Goal: Communication & Community: Answer question/provide support

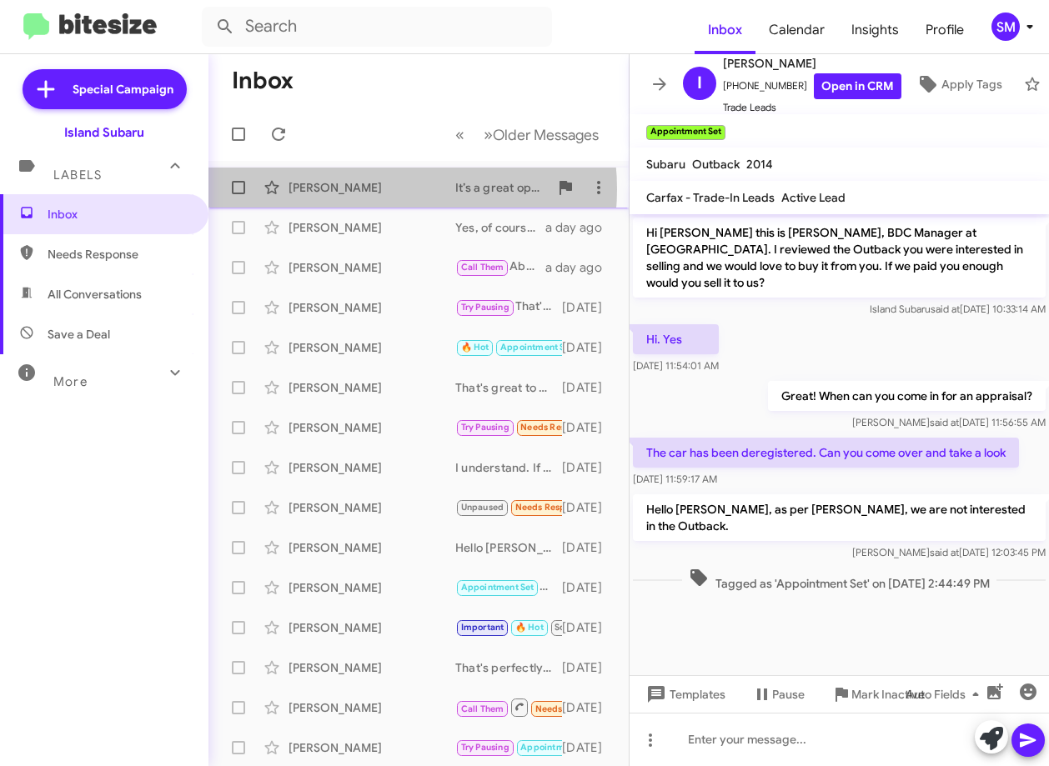
click at [371, 189] on div "Shaoya Ma" at bounding box center [372, 187] width 167 height 17
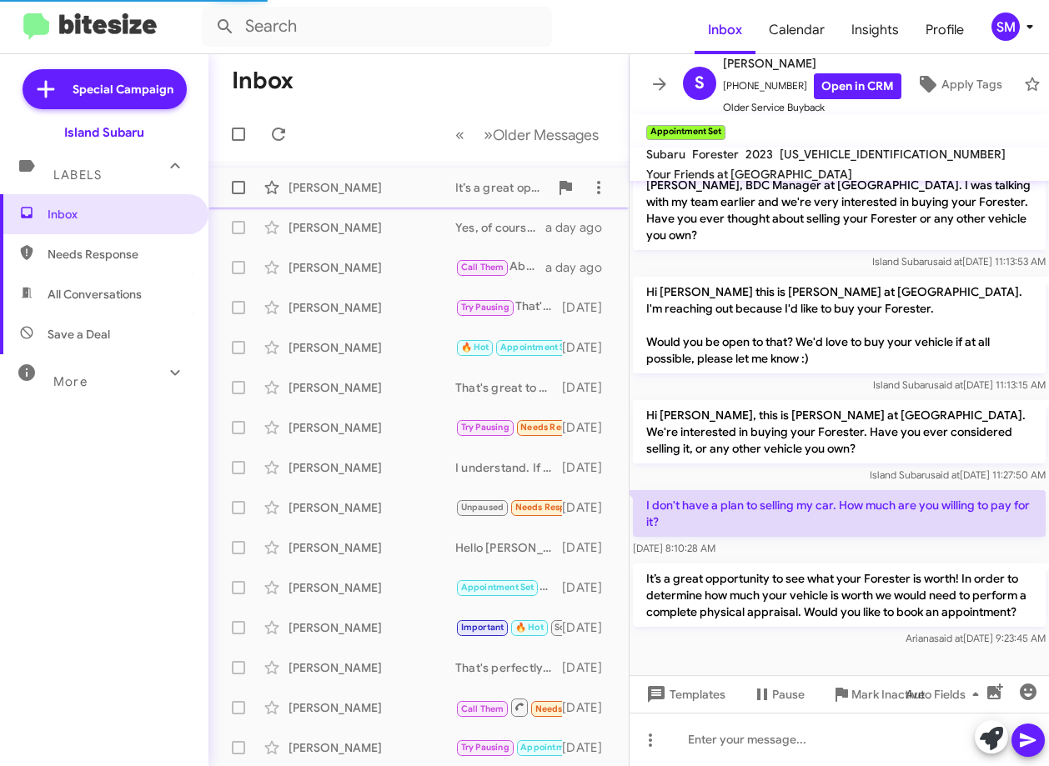
scroll to position [221, 0]
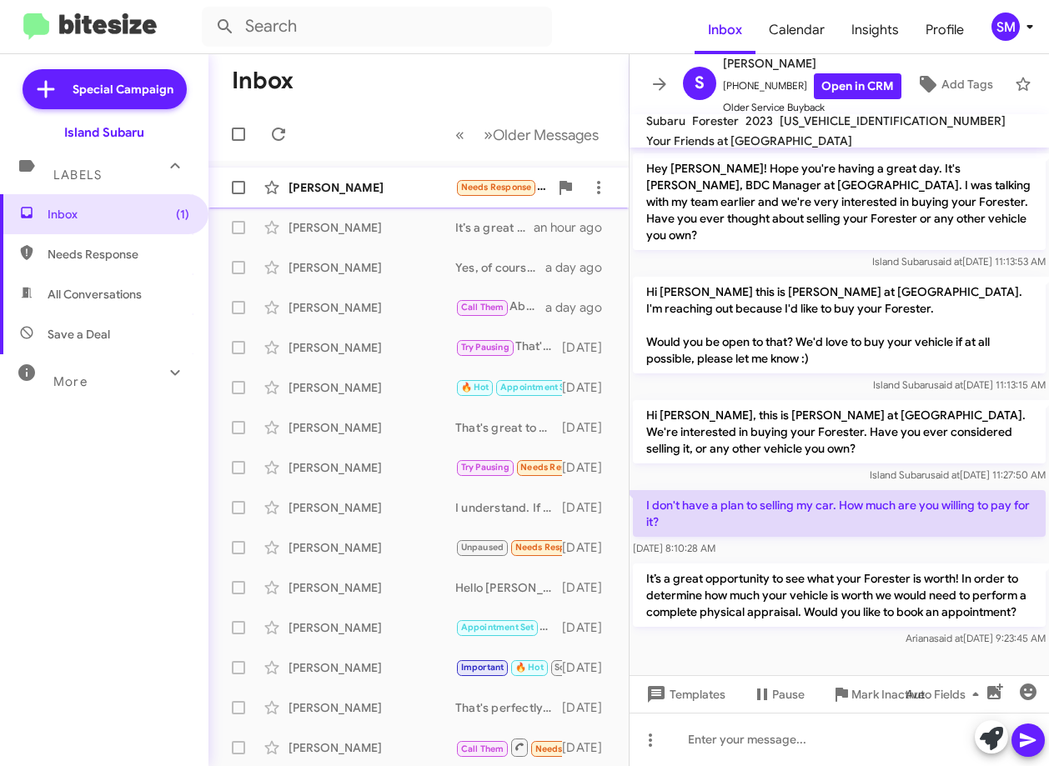
click at [395, 189] on div "Huaqin Liang" at bounding box center [372, 187] width 167 height 17
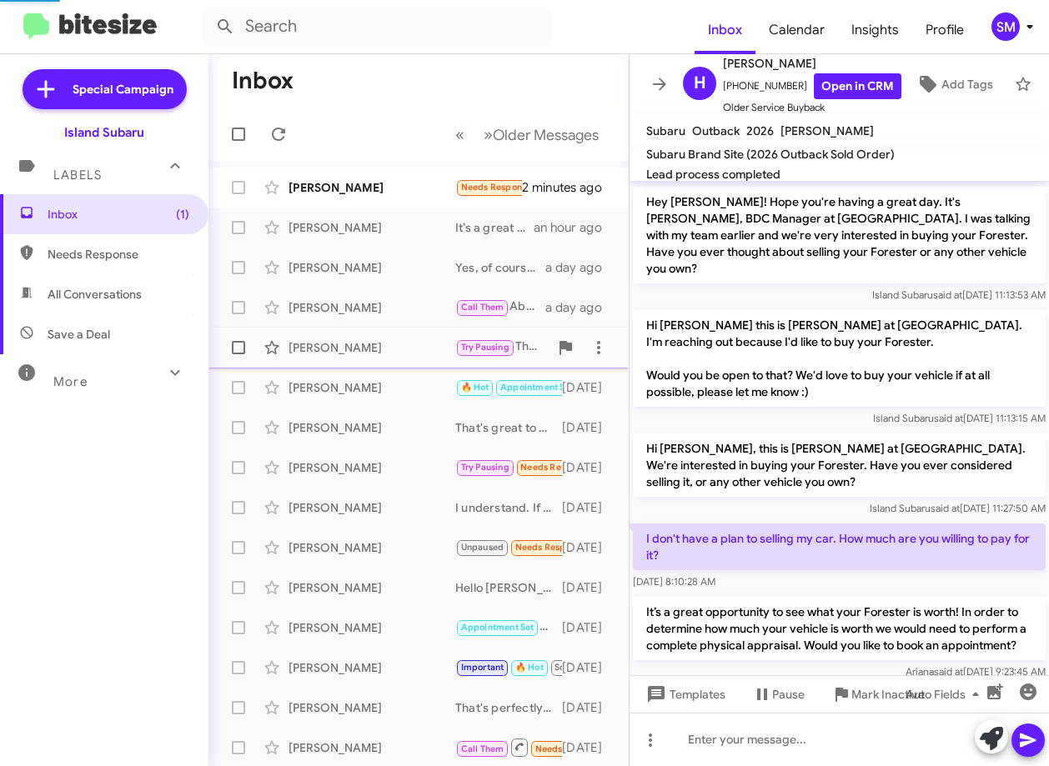
scroll to position [337, 0]
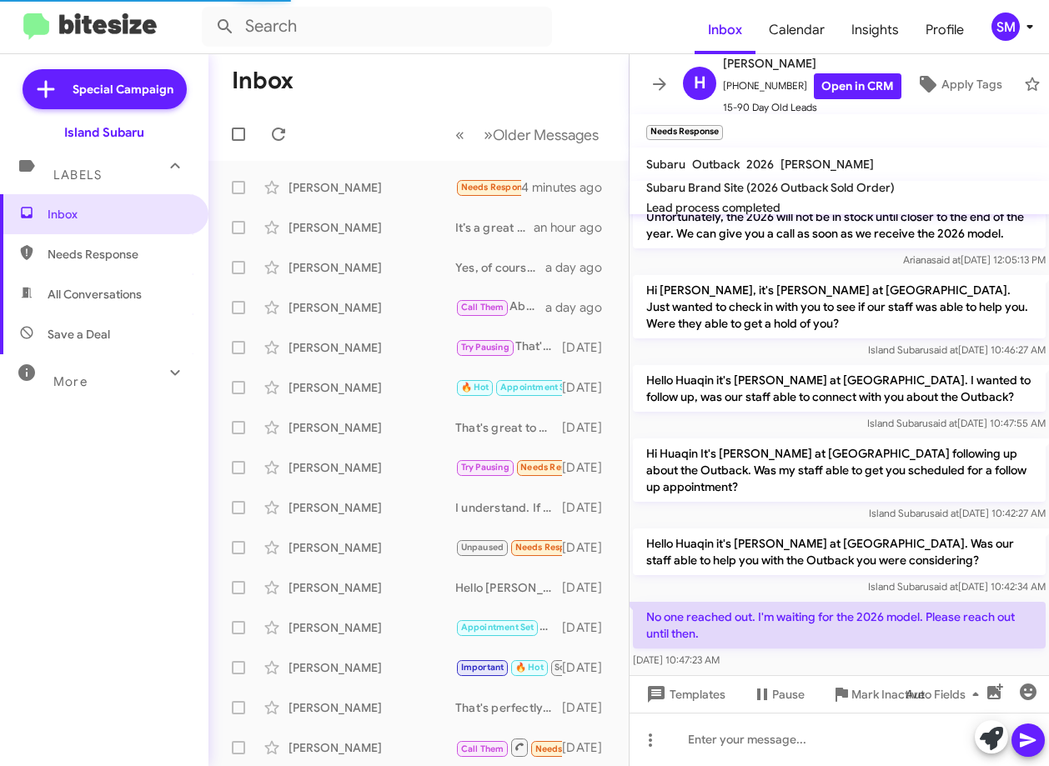
scroll to position [370, 0]
